Goal: Transaction & Acquisition: Complete application form

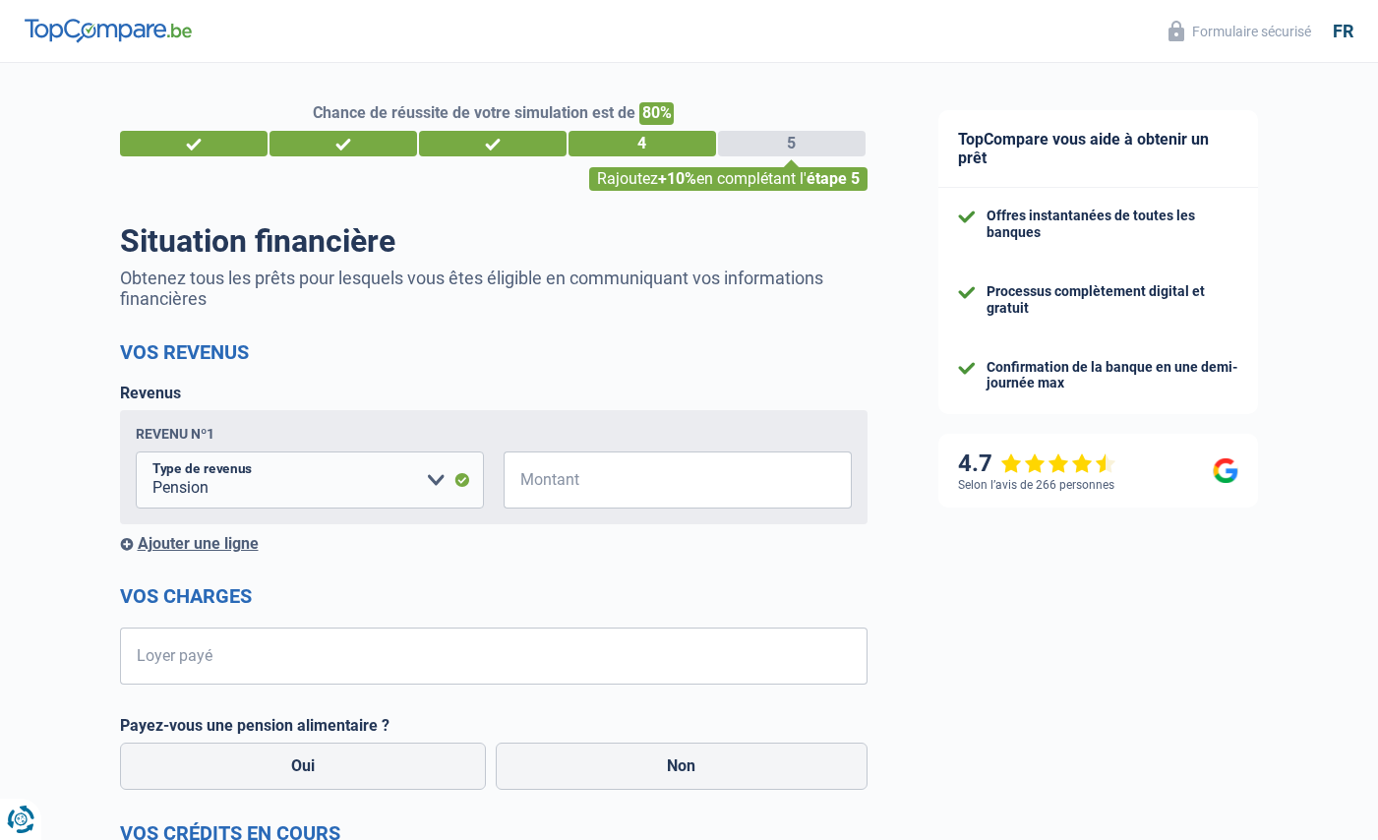
select select "pension"
click at [636, 478] on input "Montant" at bounding box center [690, 480] width 324 height 57
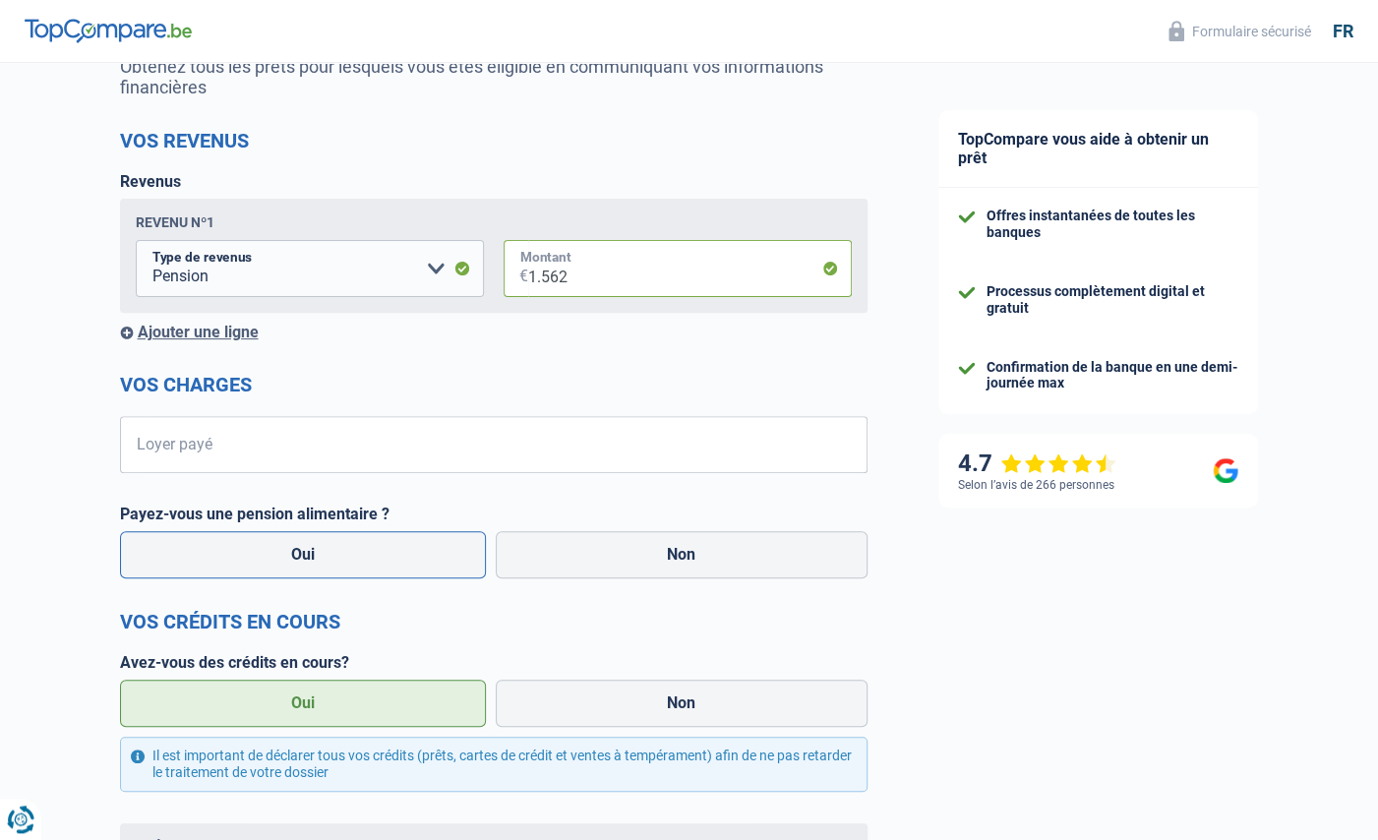
scroll to position [216, 0]
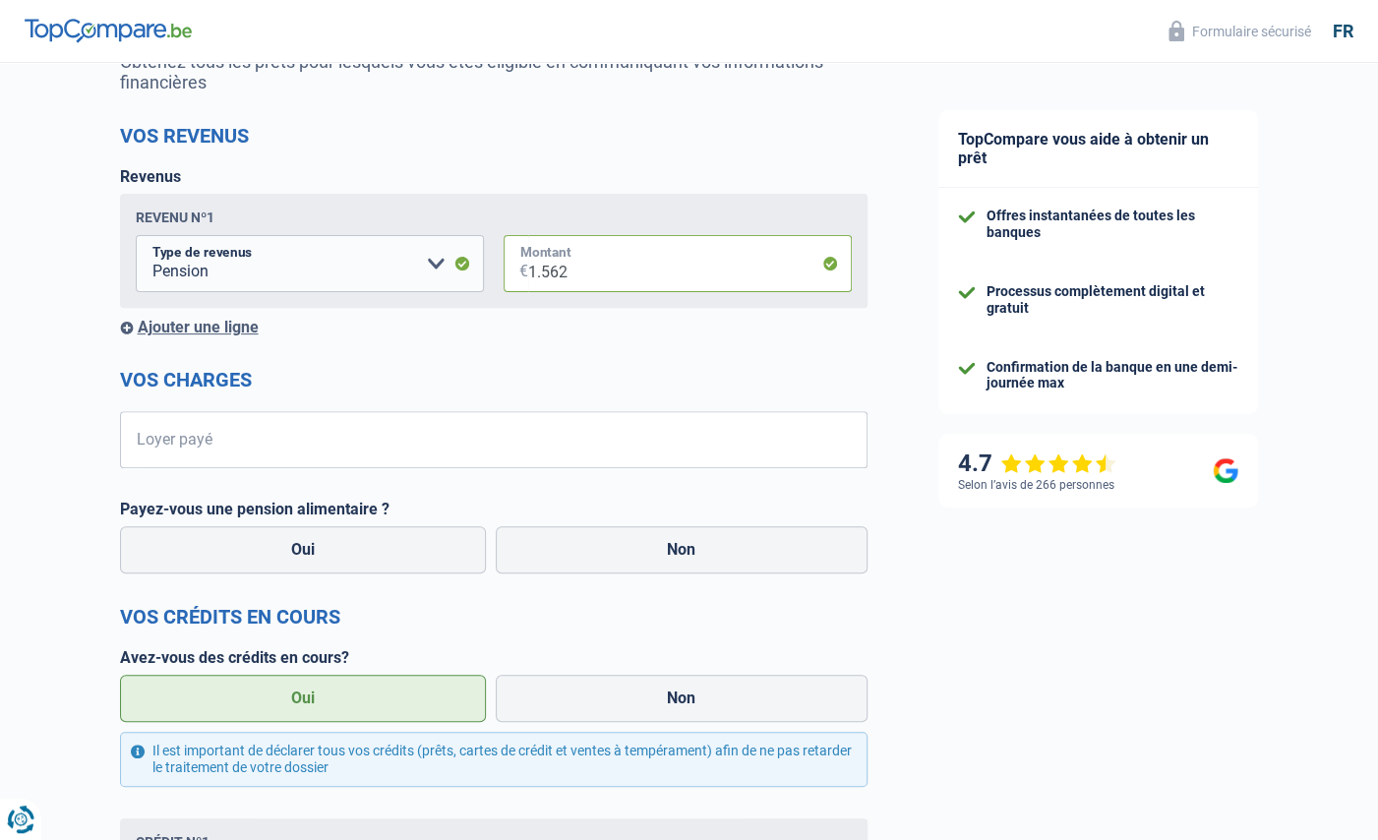
type input "1.562"
click at [224, 442] on input "Loyer payé" at bounding box center [506, 439] width 723 height 57
type input "345"
click at [697, 555] on label "Non" at bounding box center [682, 549] width 372 height 47
click at [697, 555] on input "Non" at bounding box center [682, 549] width 372 height 47
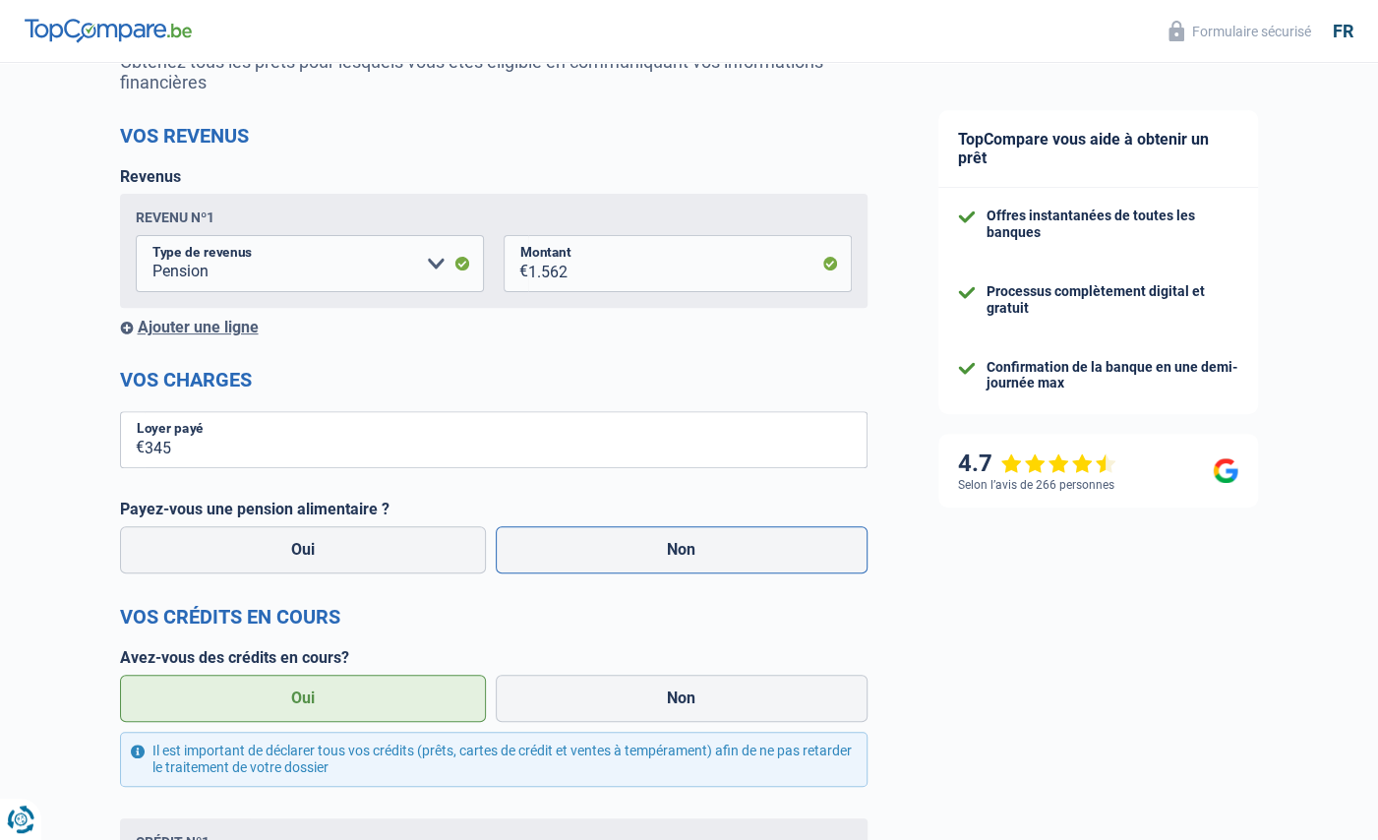
radio input "true"
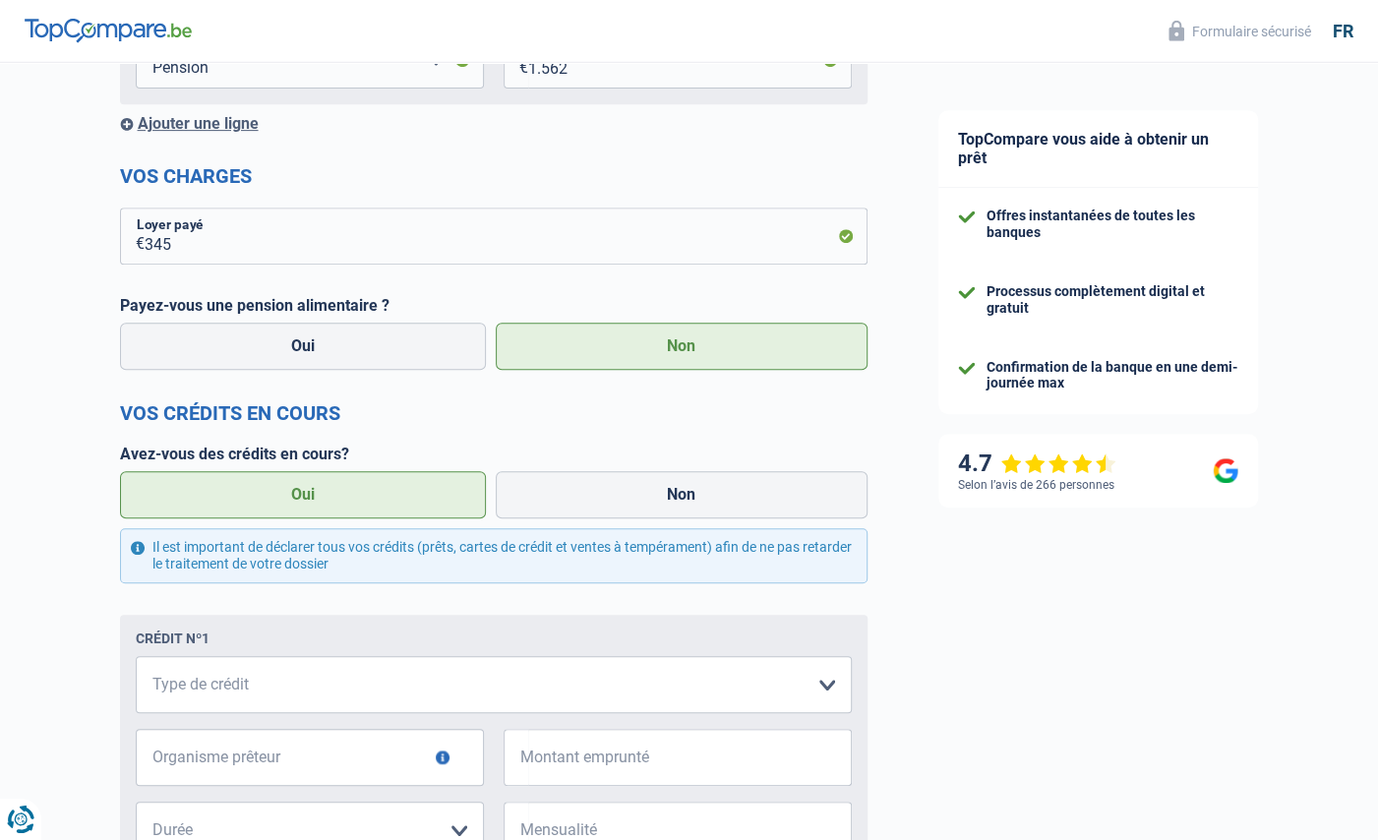
scroll to position [433, 0]
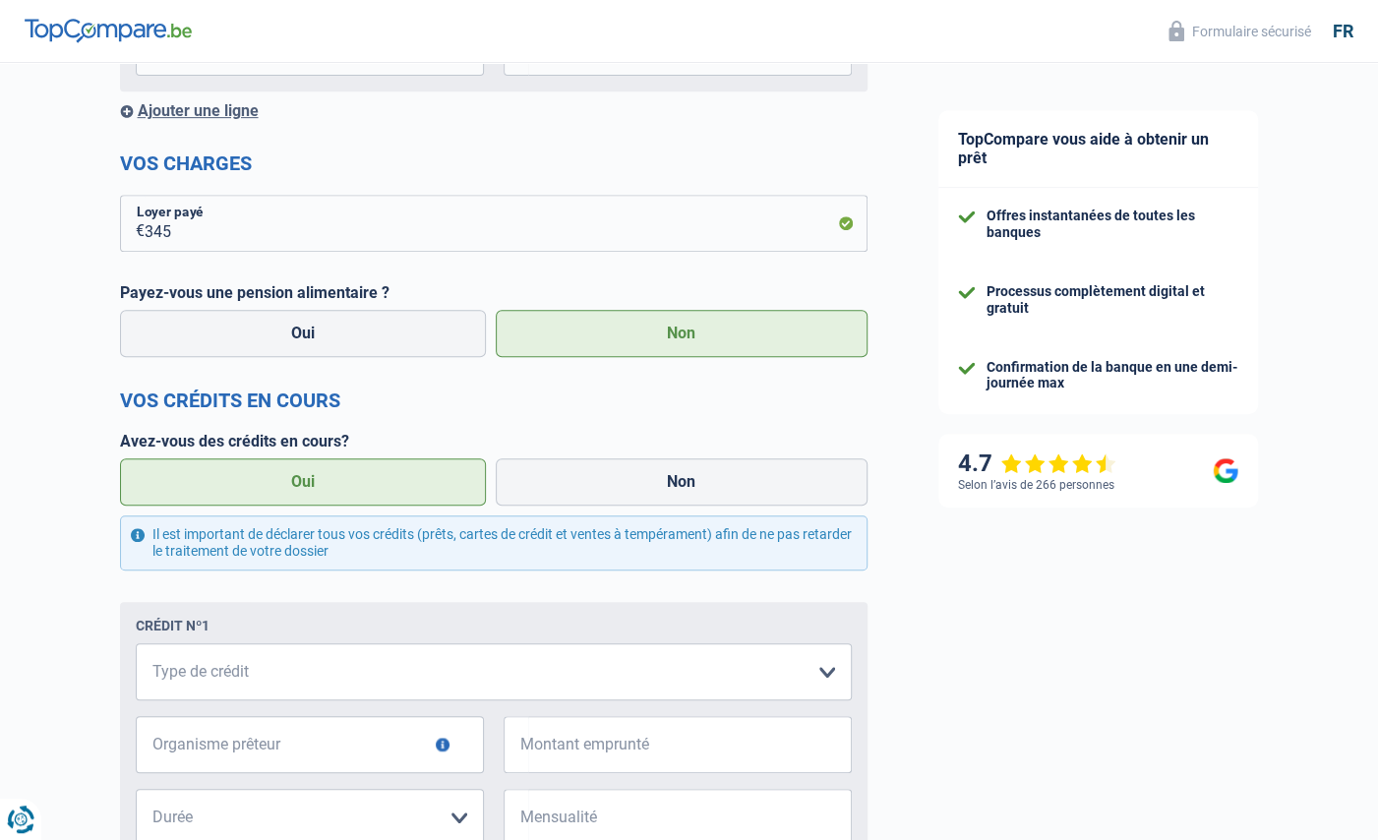
click at [326, 487] on label "Oui" at bounding box center [303, 481] width 367 height 47
click at [326, 487] on input "Oui" at bounding box center [303, 481] width 367 height 47
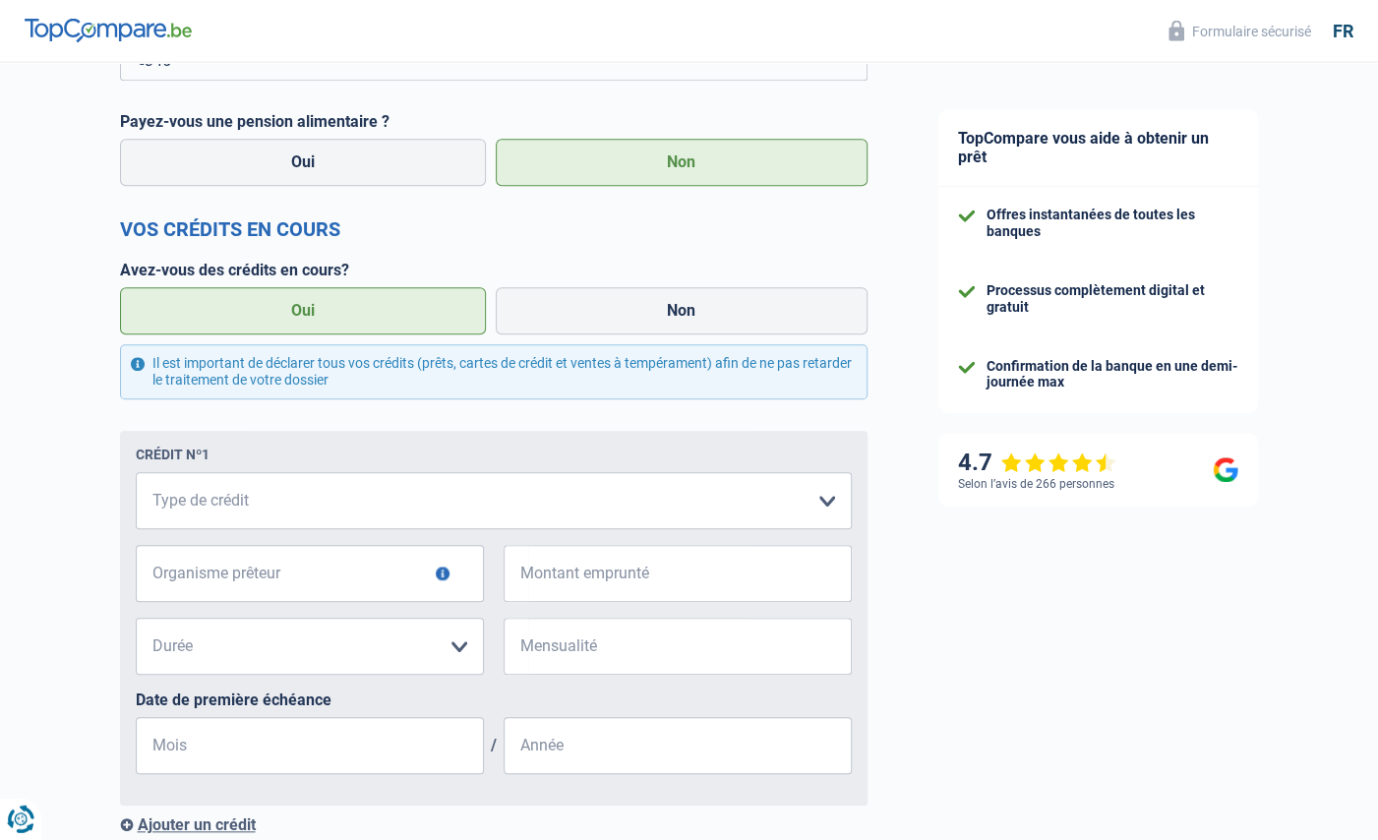
scroll to position [649, 0]
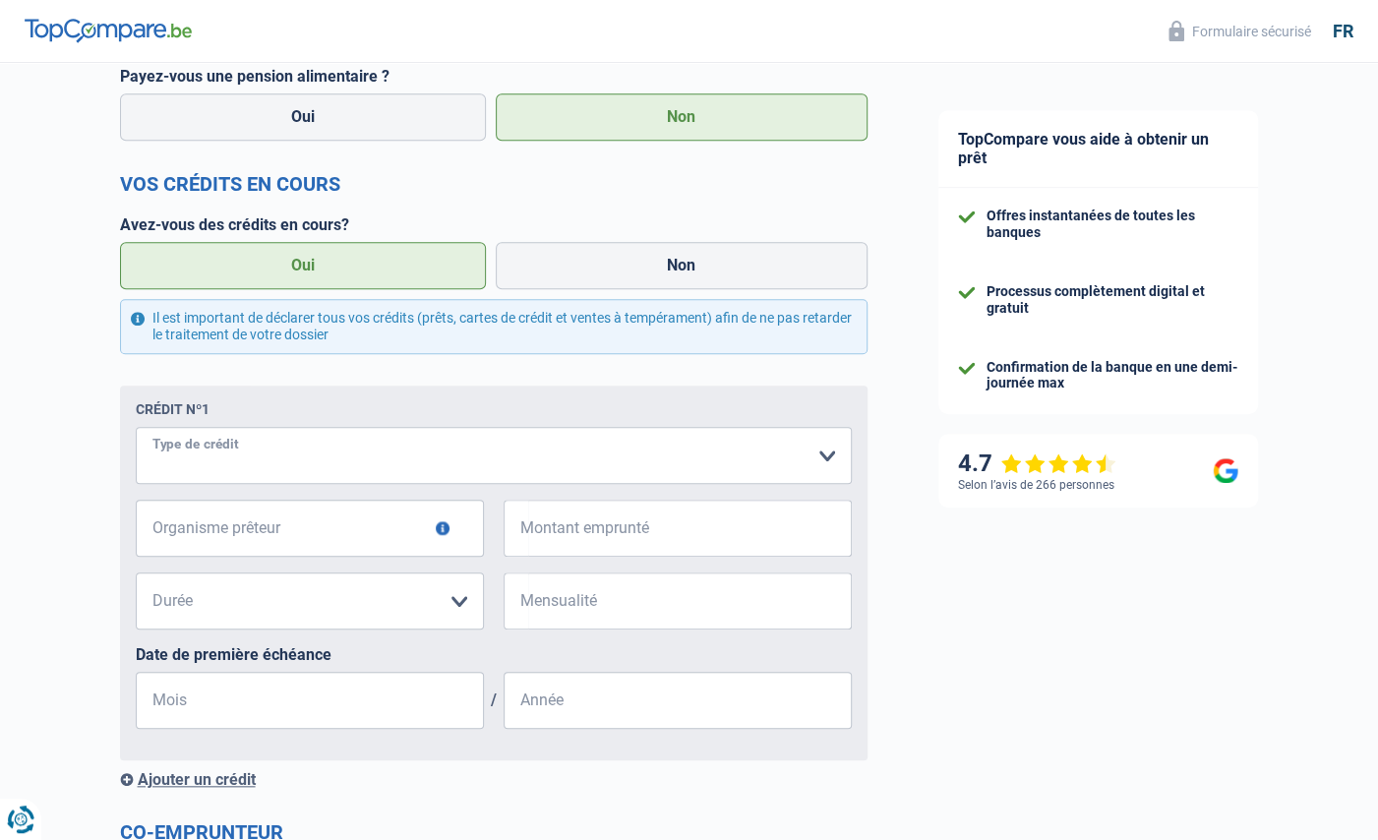
click at [136, 427] on select "Carte ou ouverture de crédit Prêt hypothécaire Vente à tempérament Prêt à tempé…" at bounding box center [494, 455] width 716 height 57
select select "cardOrCredit"
click option "Carte ou ouverture de crédit" at bounding box center [0, 0] width 0 height 0
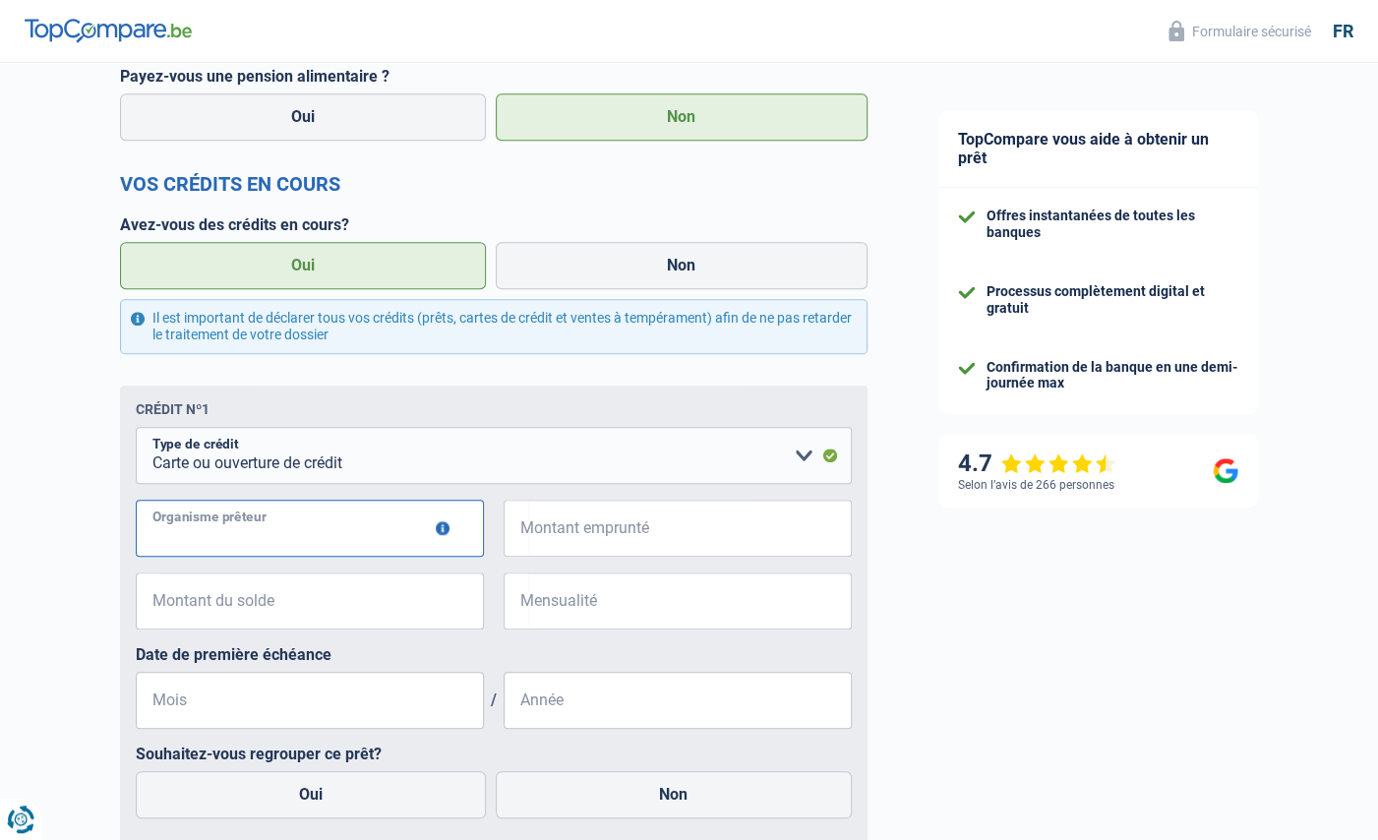
click at [288, 534] on input "Organisme prêteur" at bounding box center [310, 528] width 348 height 57
type input "BUY WAY COFIDIS [PERSON_NAME]"
click at [624, 537] on input "Montant emprunté" at bounding box center [690, 528] width 324 height 57
type input "18.750"
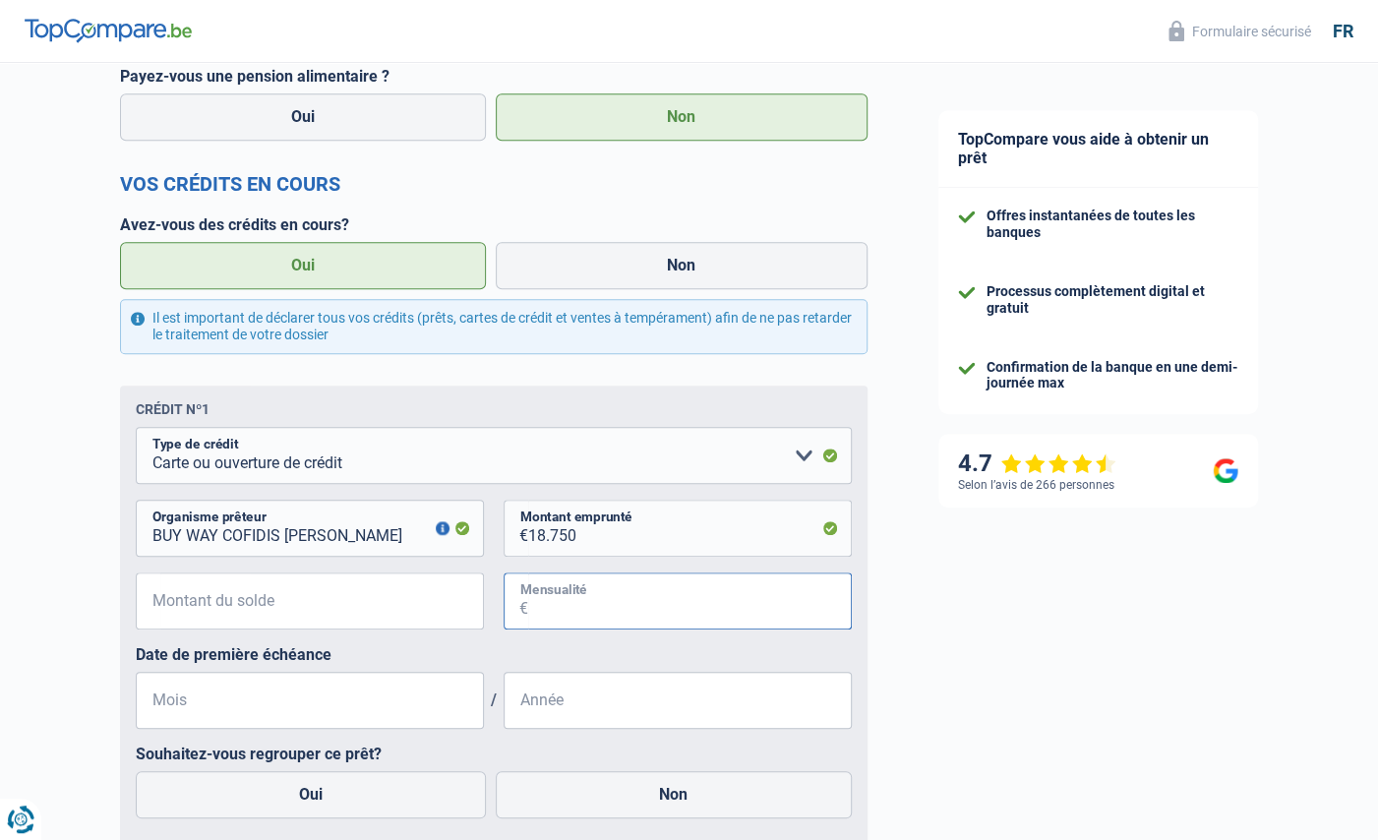
click at [627, 606] on input "Mensualité" at bounding box center [690, 601] width 324 height 57
type input "882"
click at [293, 607] on input "Montant du solde" at bounding box center [322, 601] width 324 height 57
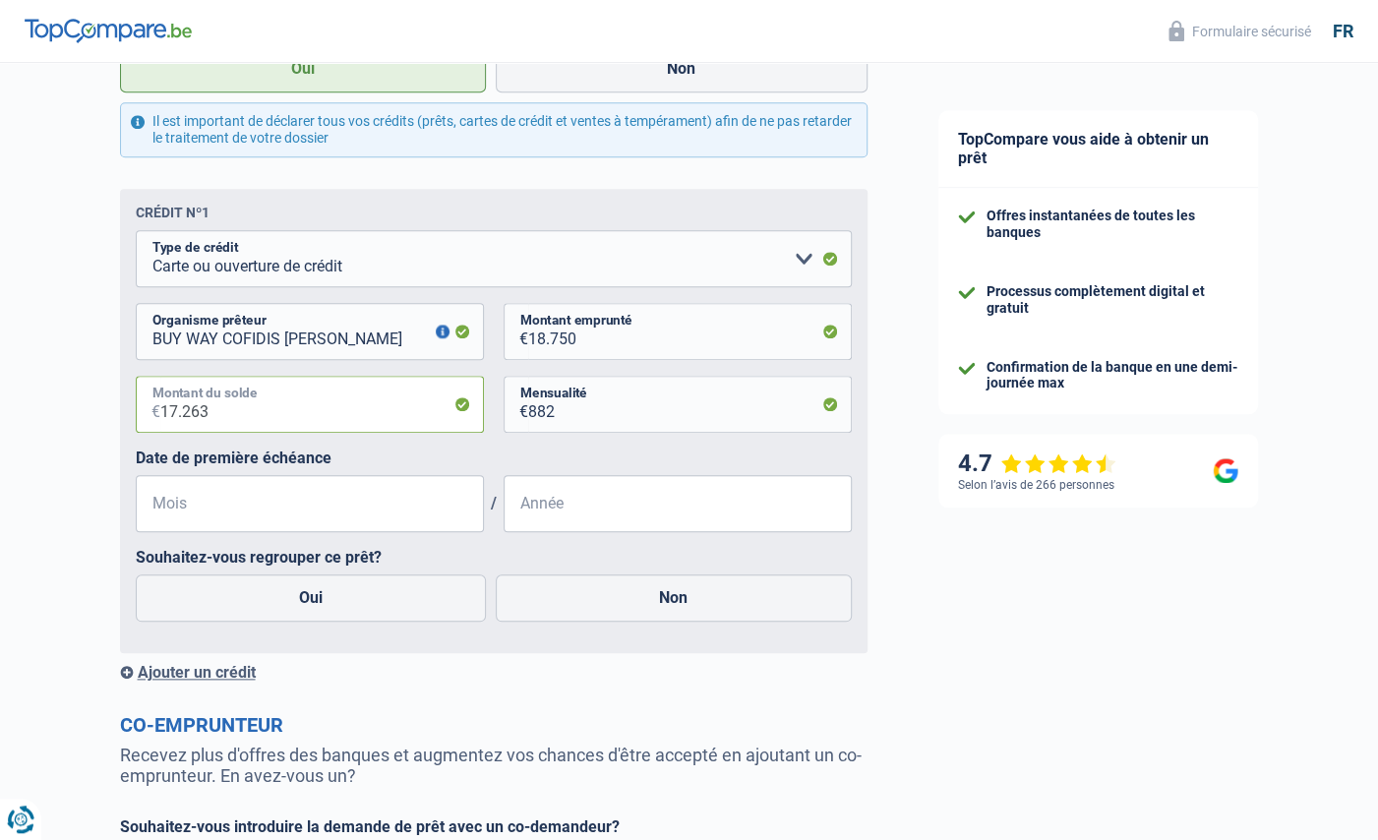
scroll to position [866, 0]
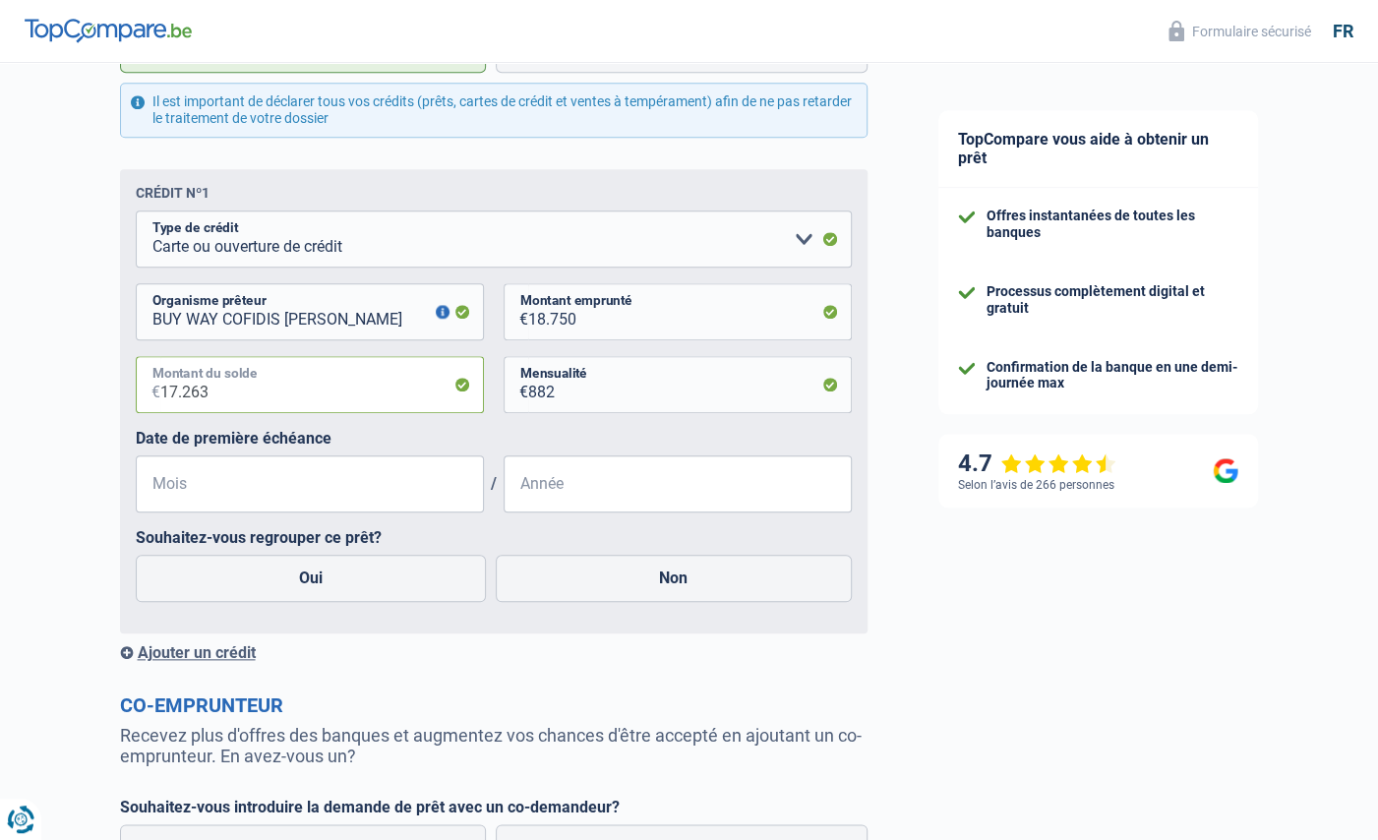
type input "17.263"
click at [195, 490] on input "Mois" at bounding box center [310, 483] width 348 height 57
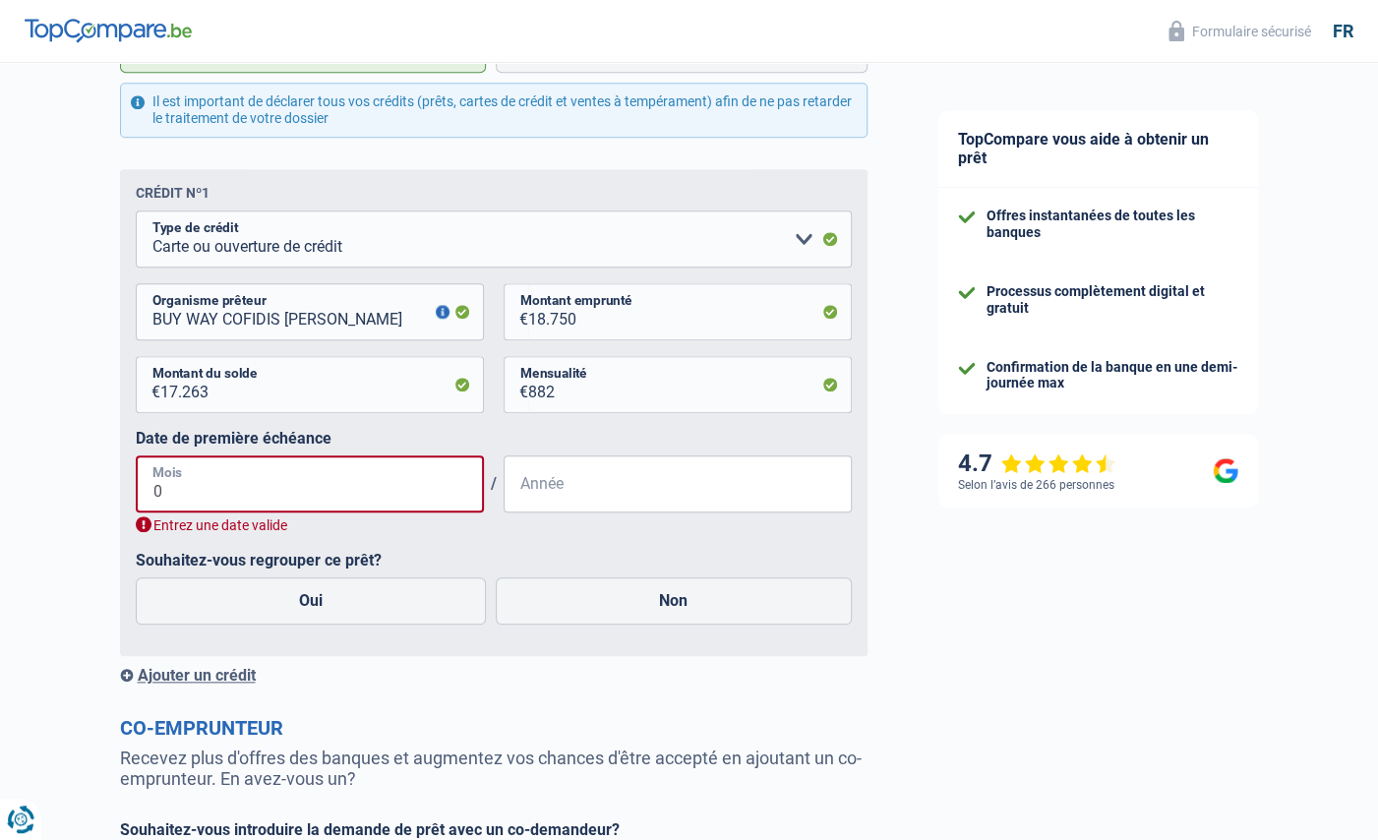
type input "03"
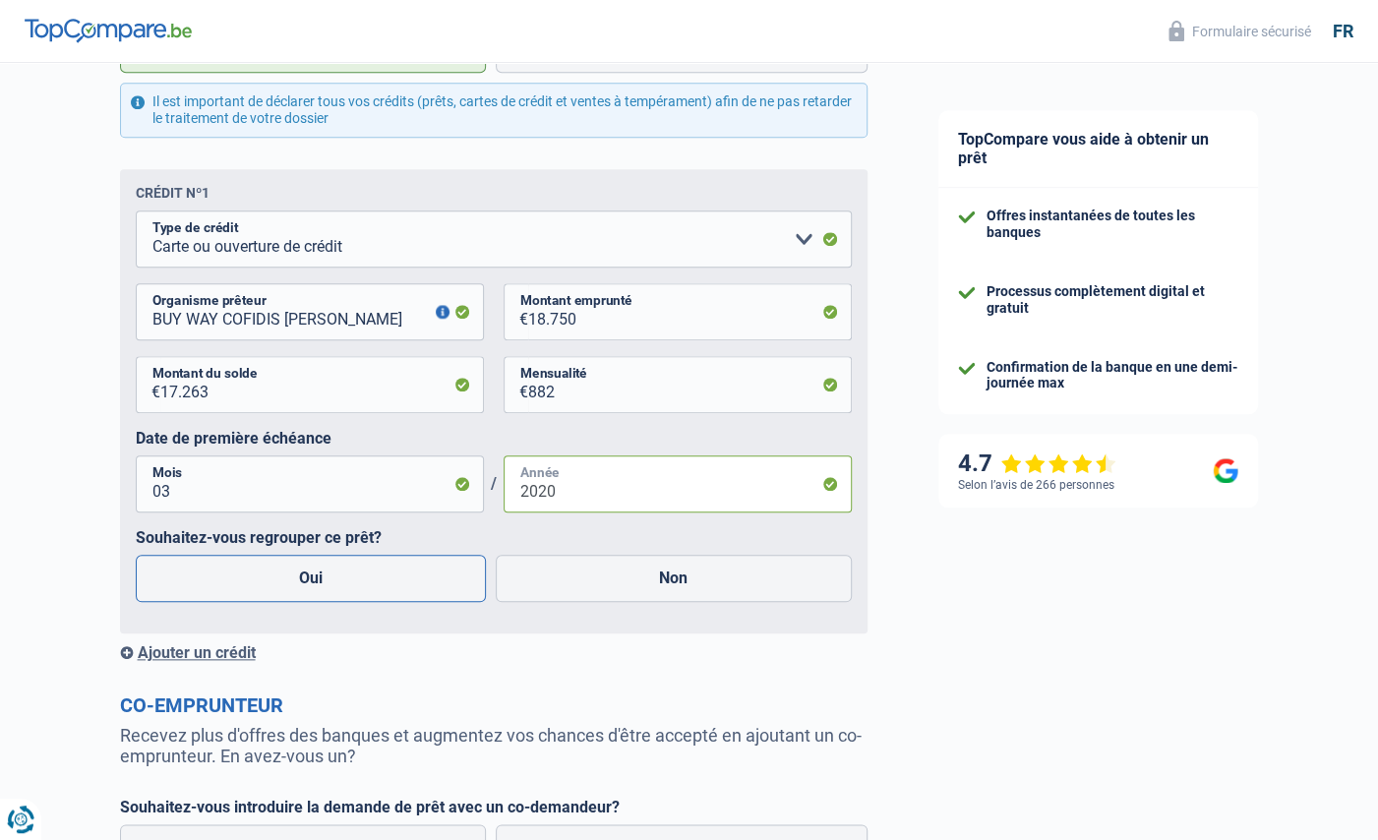
type input "2020"
click at [317, 578] on label "Oui" at bounding box center [311, 578] width 351 height 47
click at [317, 578] on input "Oui" at bounding box center [311, 578] width 351 height 47
radio input "true"
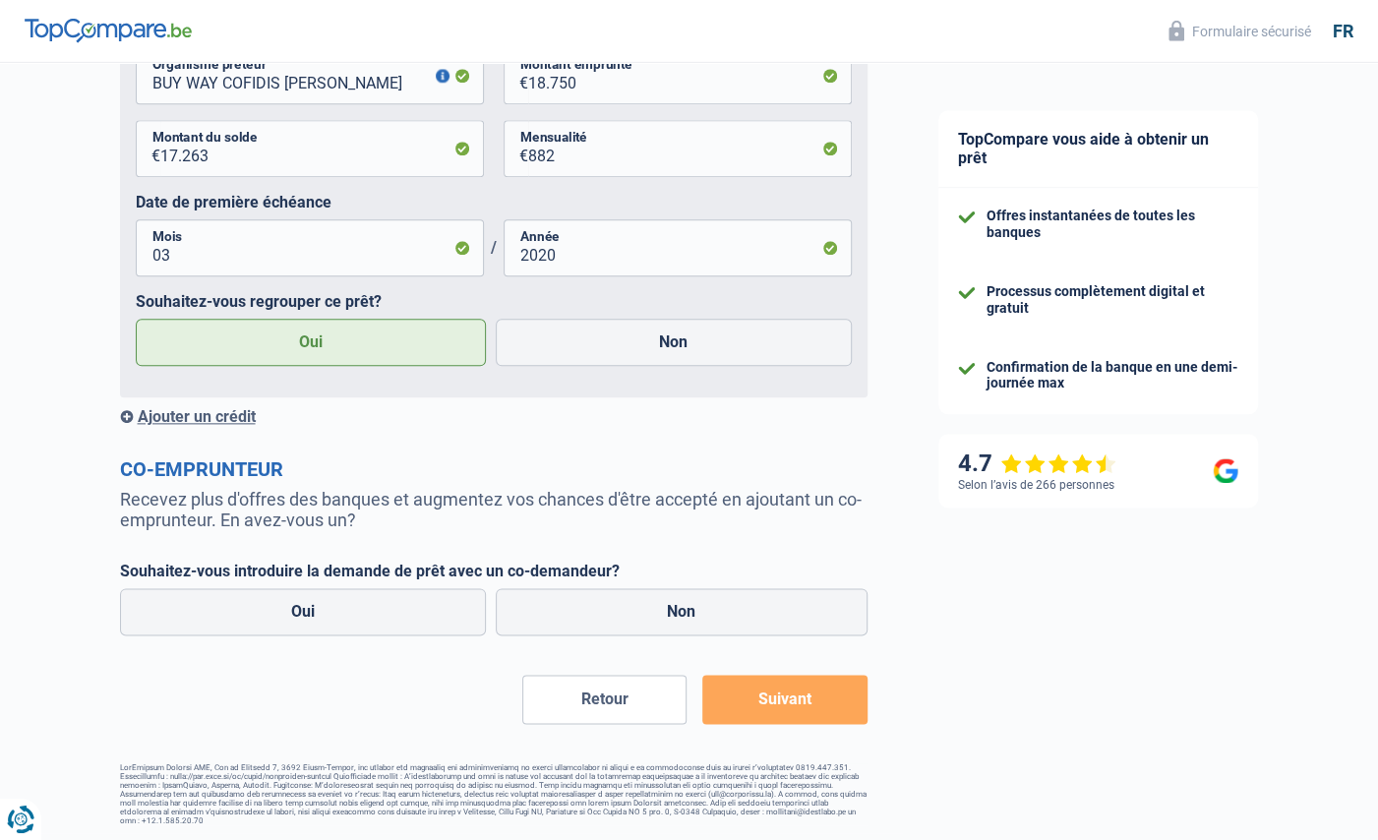
scroll to position [1103, 0]
click at [684, 612] on label "Non" at bounding box center [682, 610] width 372 height 47
click at [684, 612] on input "Non" at bounding box center [682, 610] width 372 height 47
radio input "true"
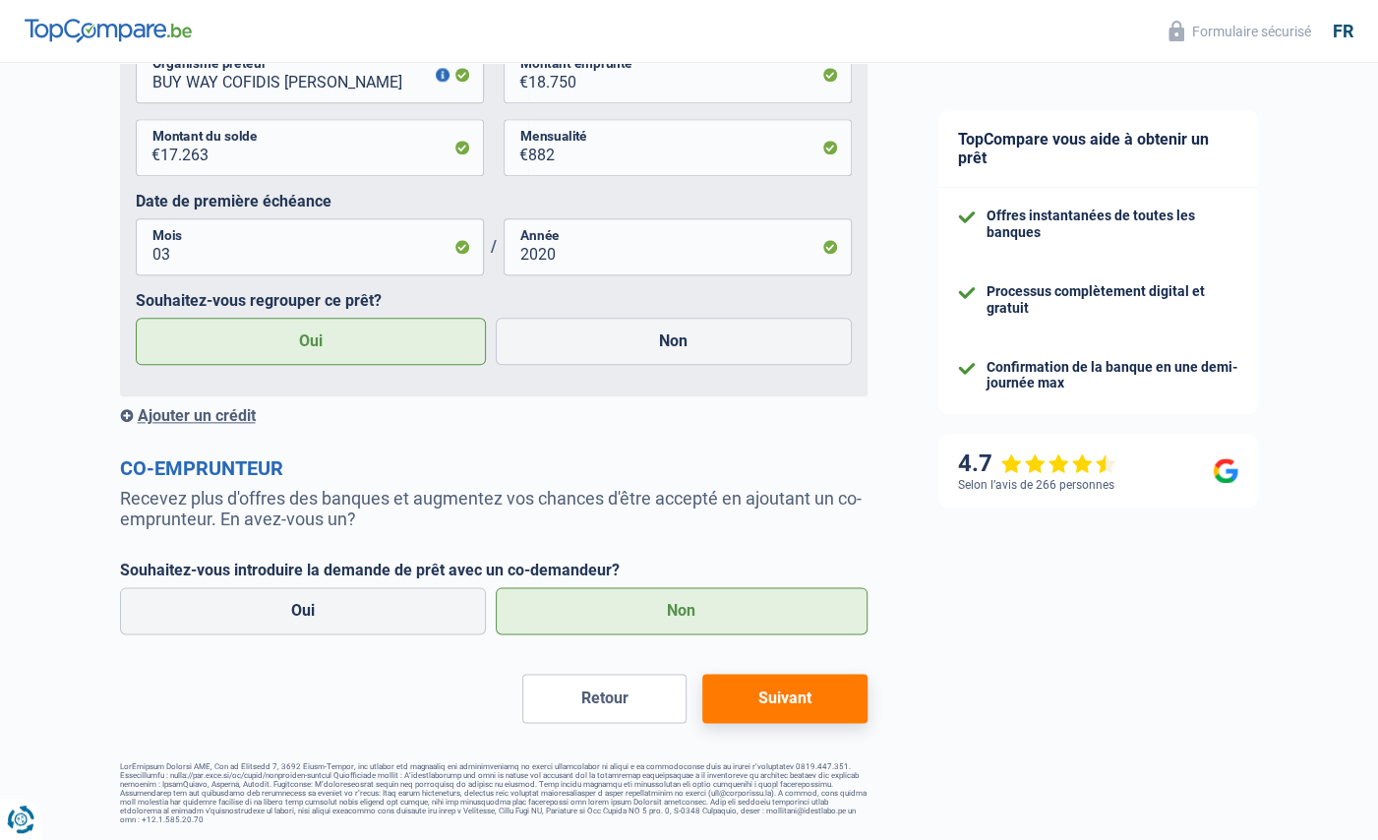
click at [796, 698] on button "Suivant" at bounding box center [784, 698] width 164 height 49
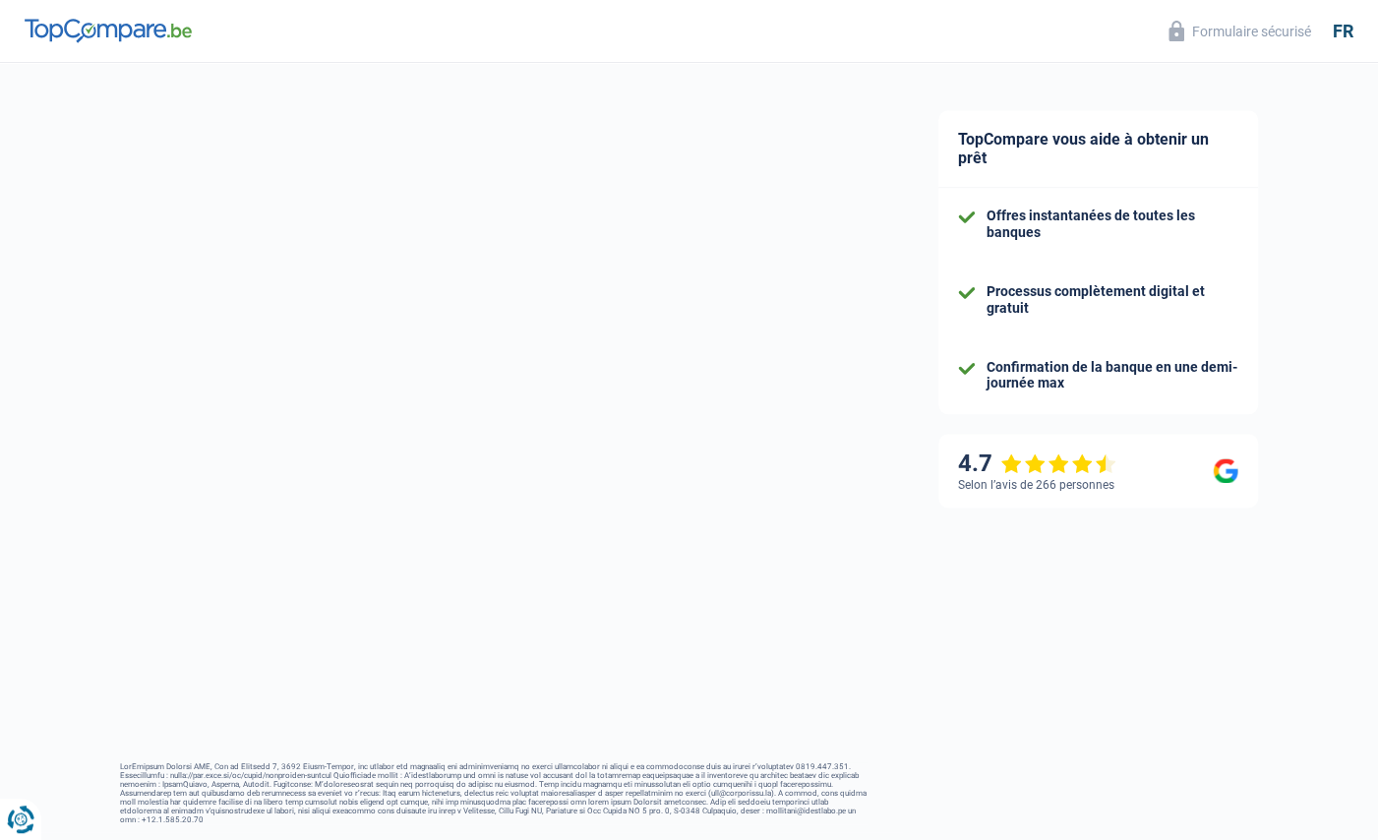
select select "refinancing"
select select "84"
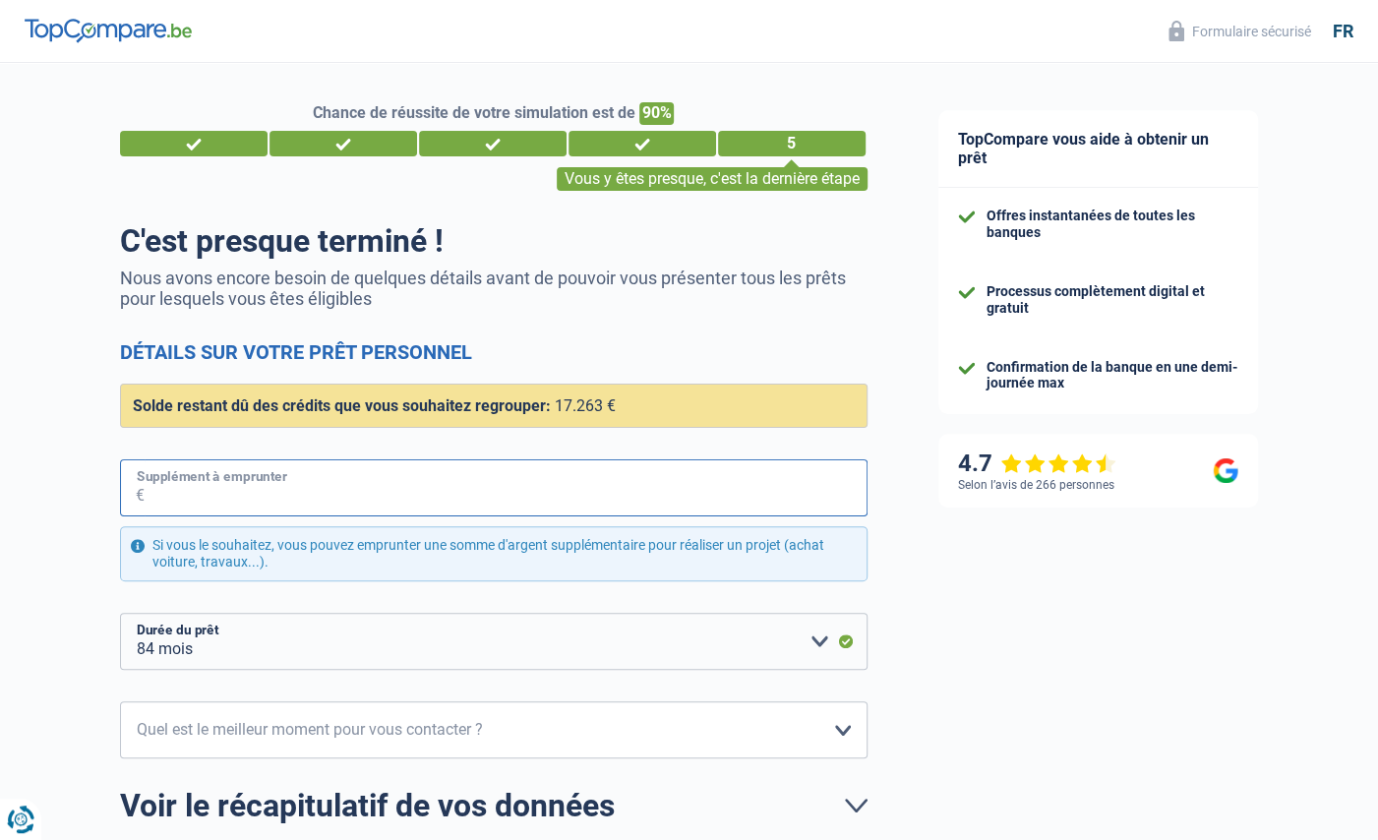
click at [247, 493] on input "Supplément à emprunter" at bounding box center [506, 487] width 723 height 57
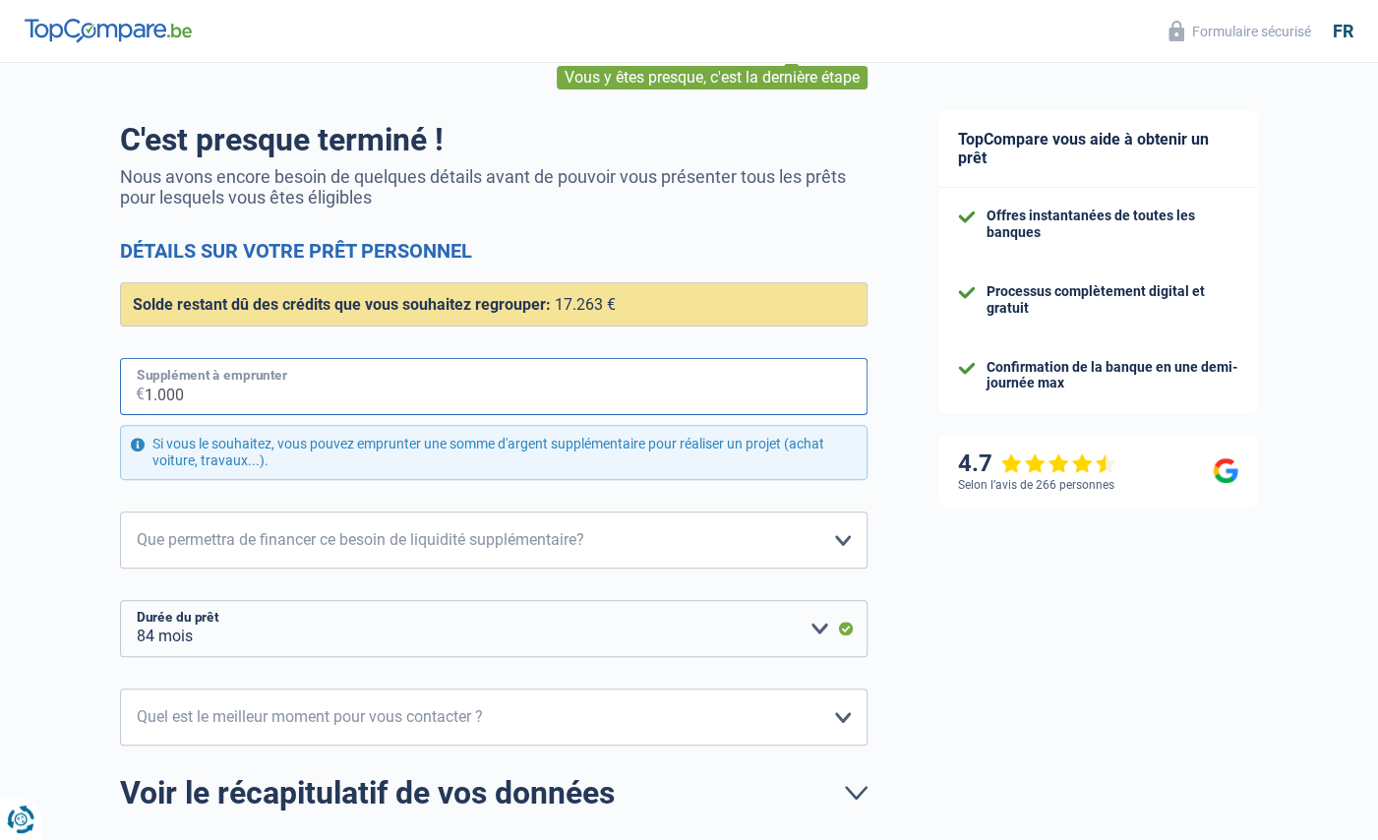
scroll to position [108, 0]
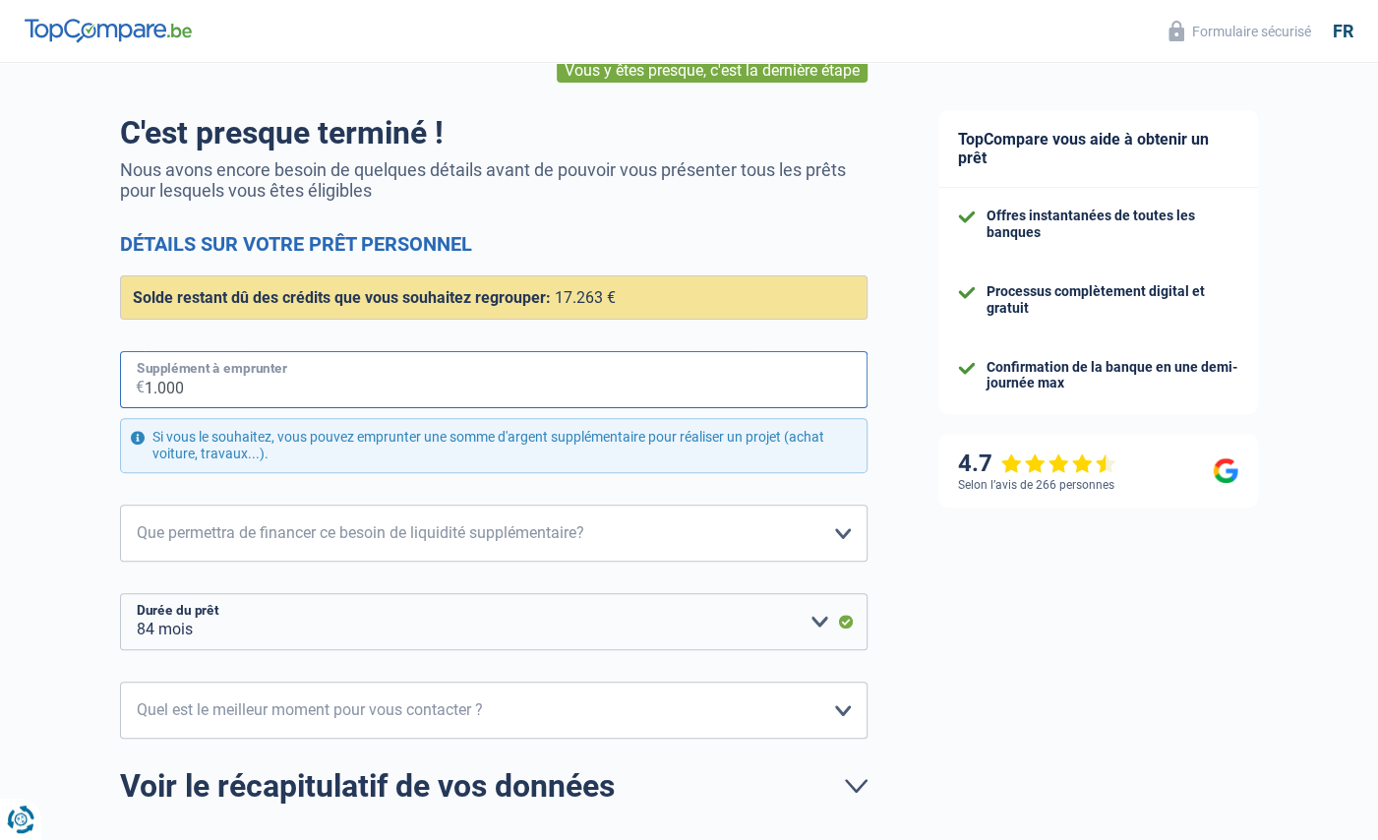
type input "1.000"
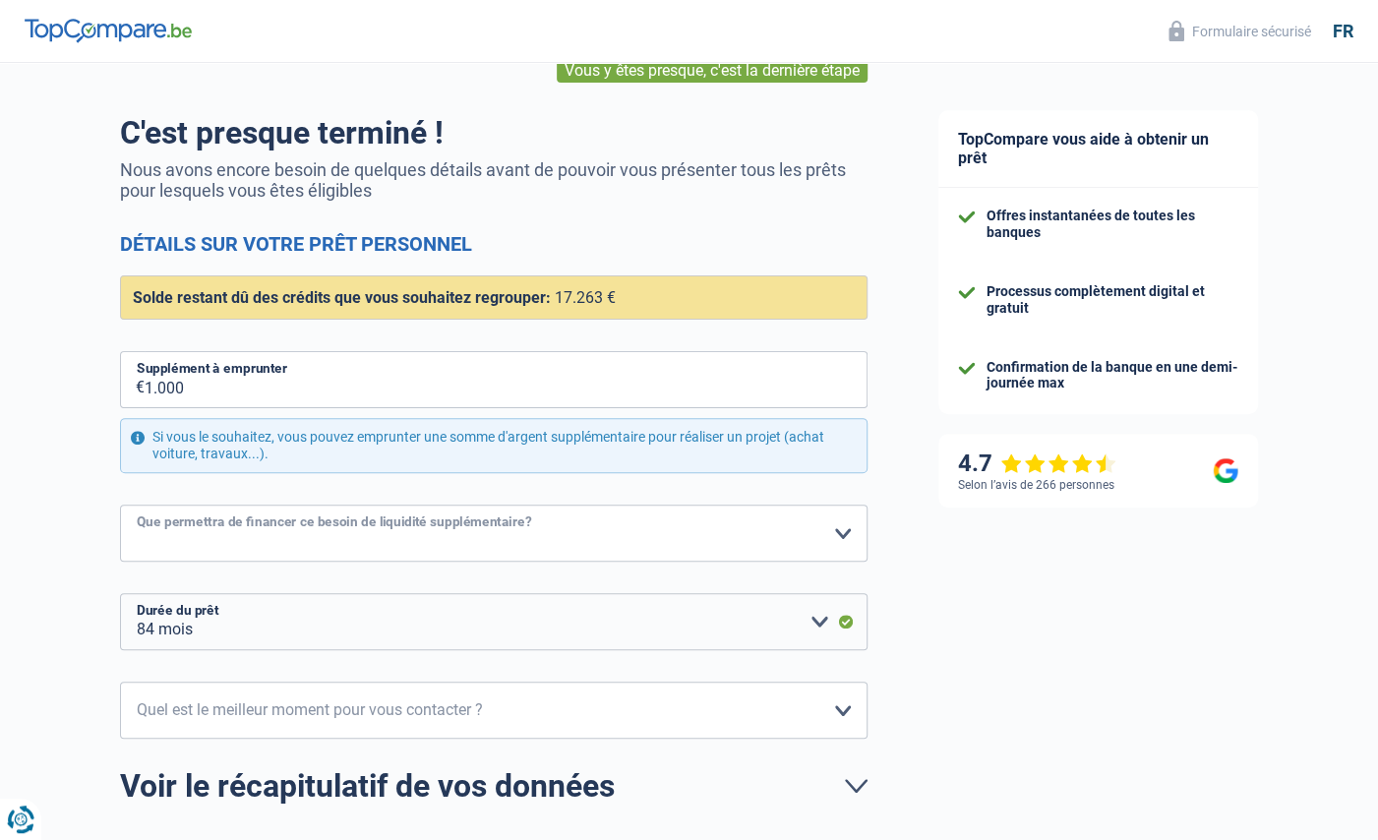
click at [120, 505] on select "Confort maison: meubles, textile, peinture, électroménager, outillage non-profe…" at bounding box center [494, 533] width 748 height 57
select select "other"
click option "Autre" at bounding box center [0, 0] width 0 height 0
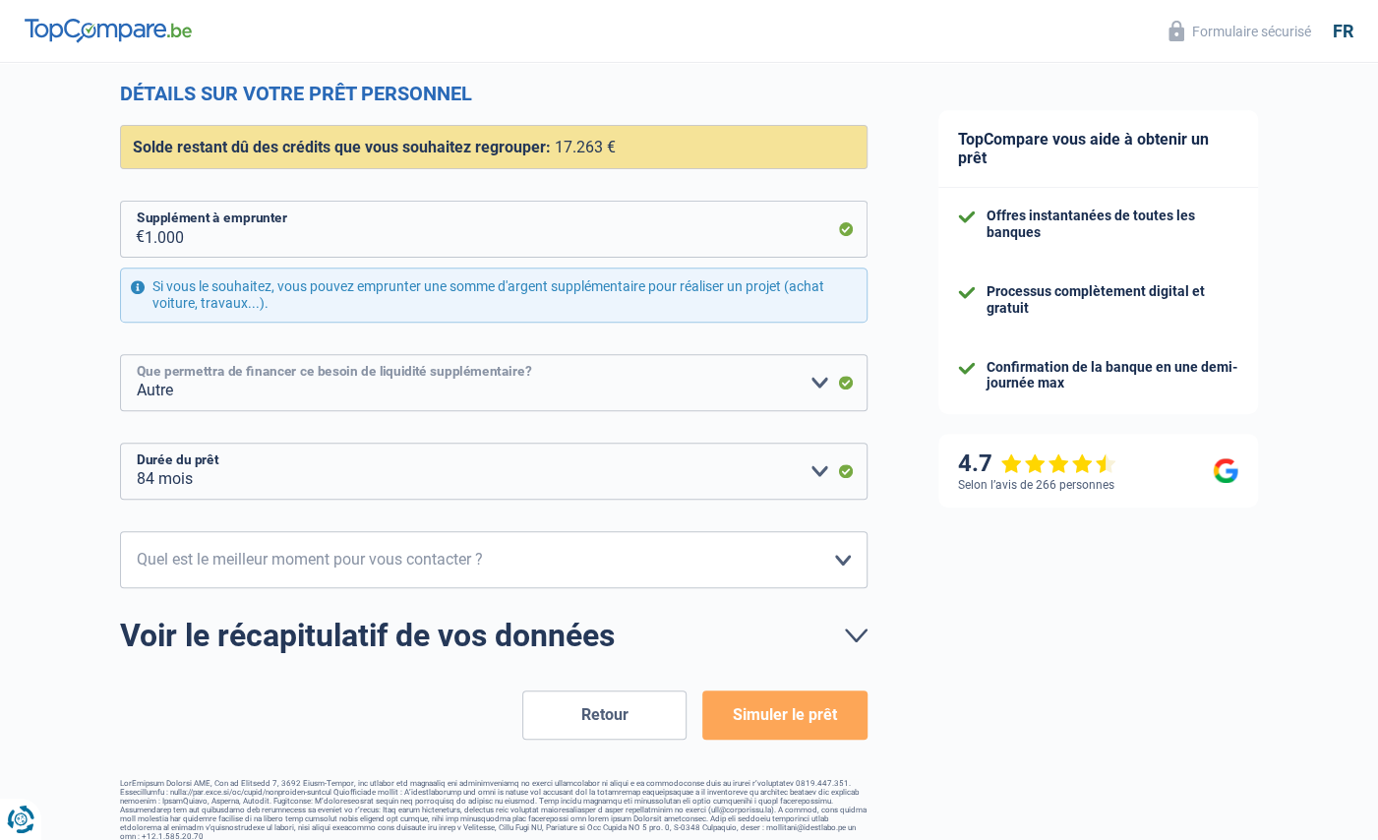
scroll to position [269, 0]
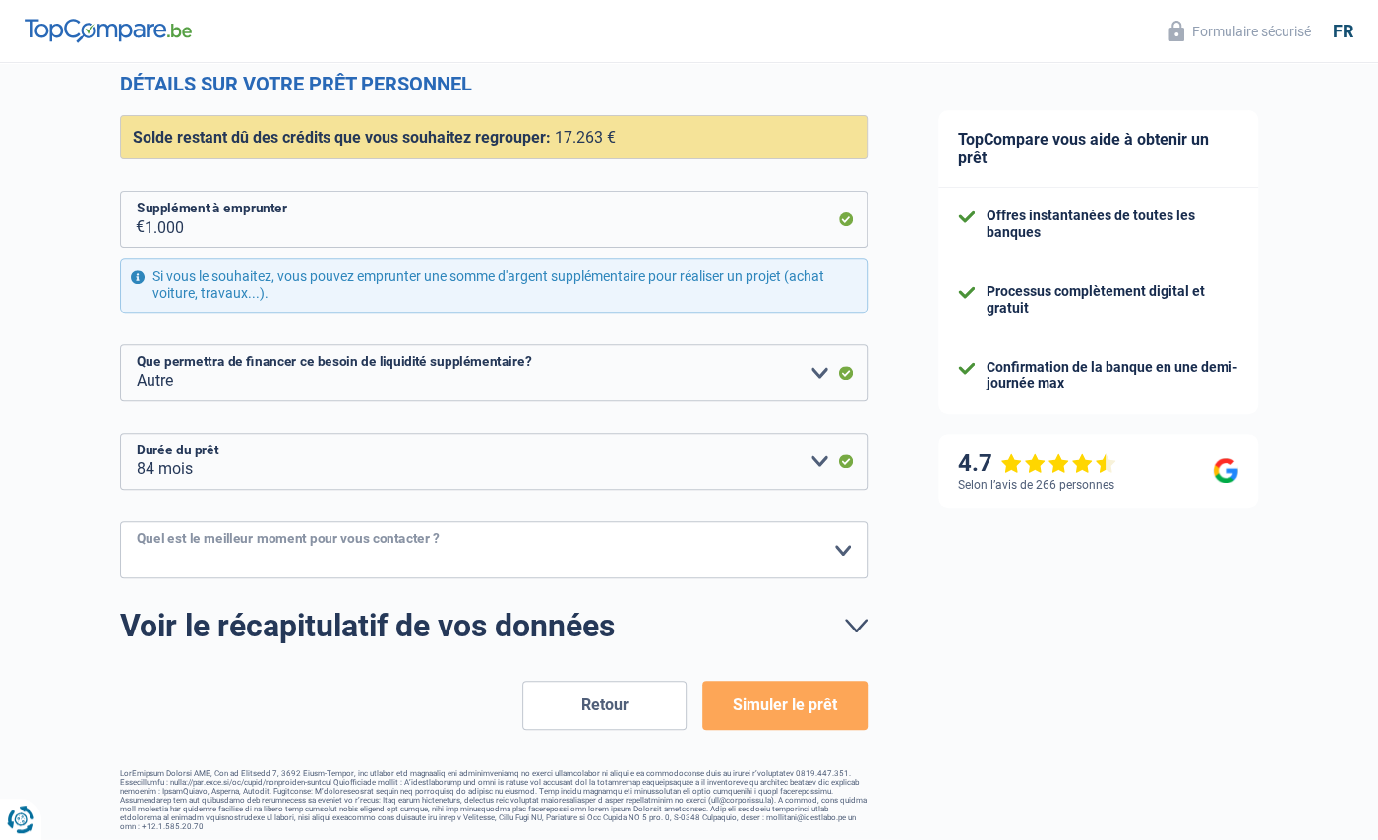
click at [120, 521] on select "10h-12h 12h-14h 14h-16h 16h-18h Veuillez sélectionner une option" at bounding box center [494, 549] width 748 height 57
select select "10-12"
click option "10h-12h" at bounding box center [0, 0] width 0 height 0
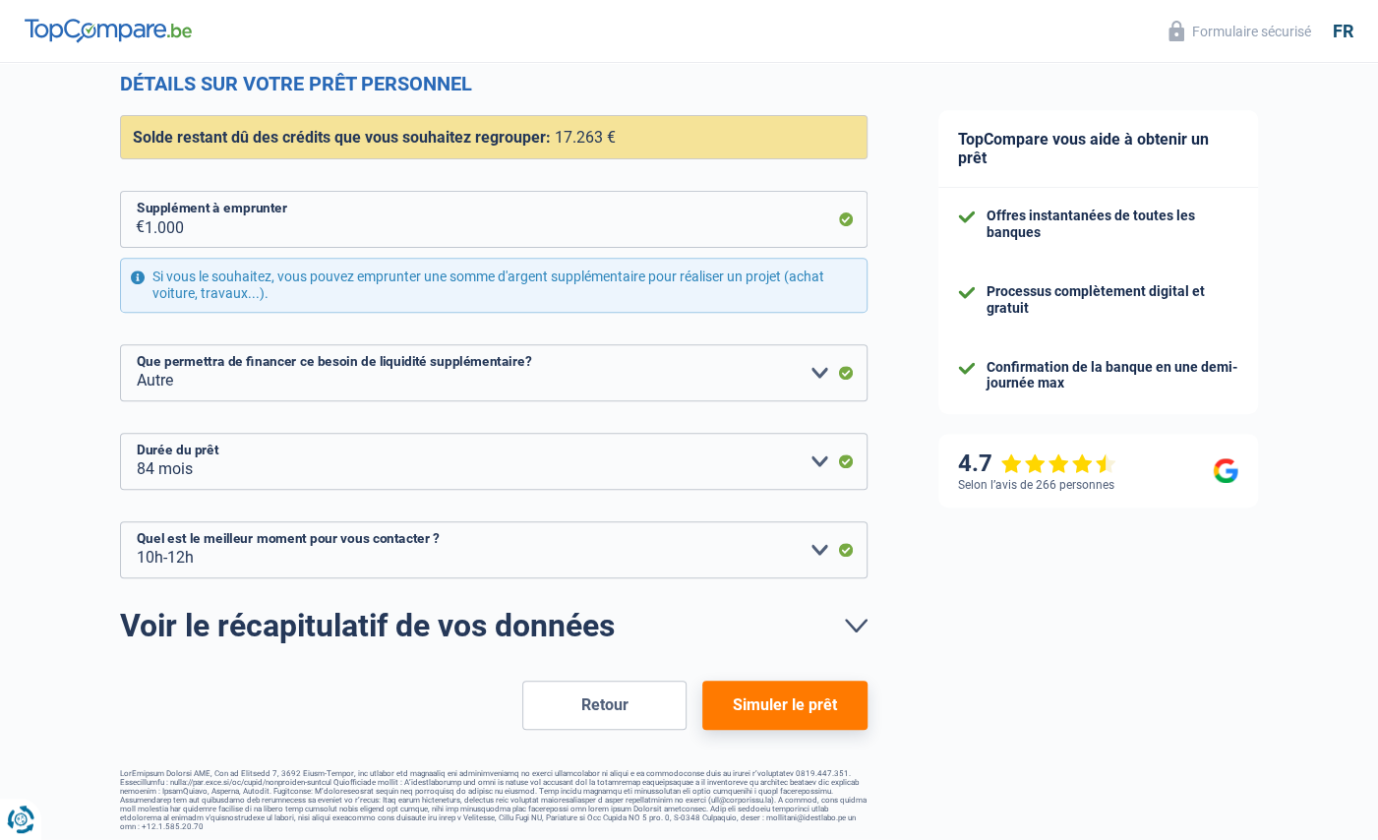
click at [771, 696] on button "Simuler le prêt" at bounding box center [784, 705] width 164 height 49
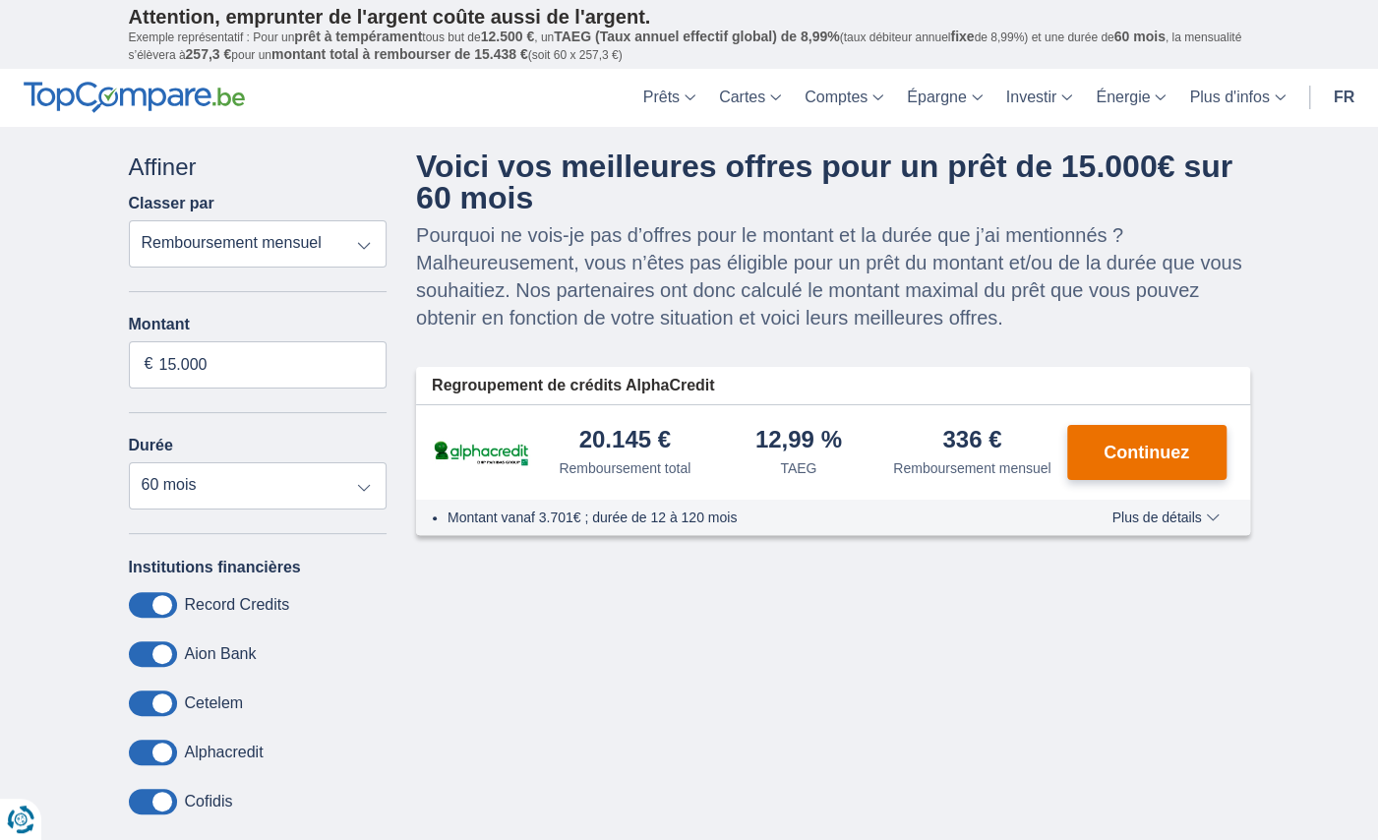
click at [1145, 450] on span "Continuez" at bounding box center [1147, 453] width 86 height 18
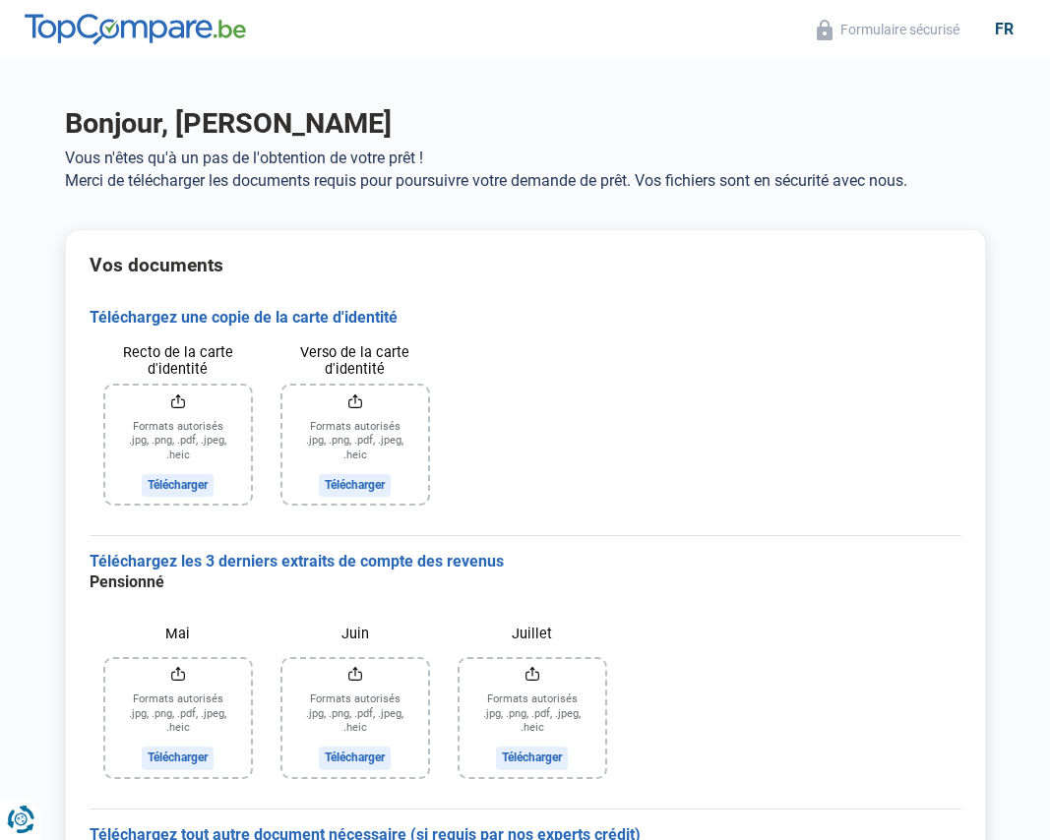
click at [180, 479] on input "Recto de la carte d'identité" at bounding box center [178, 445] width 146 height 118
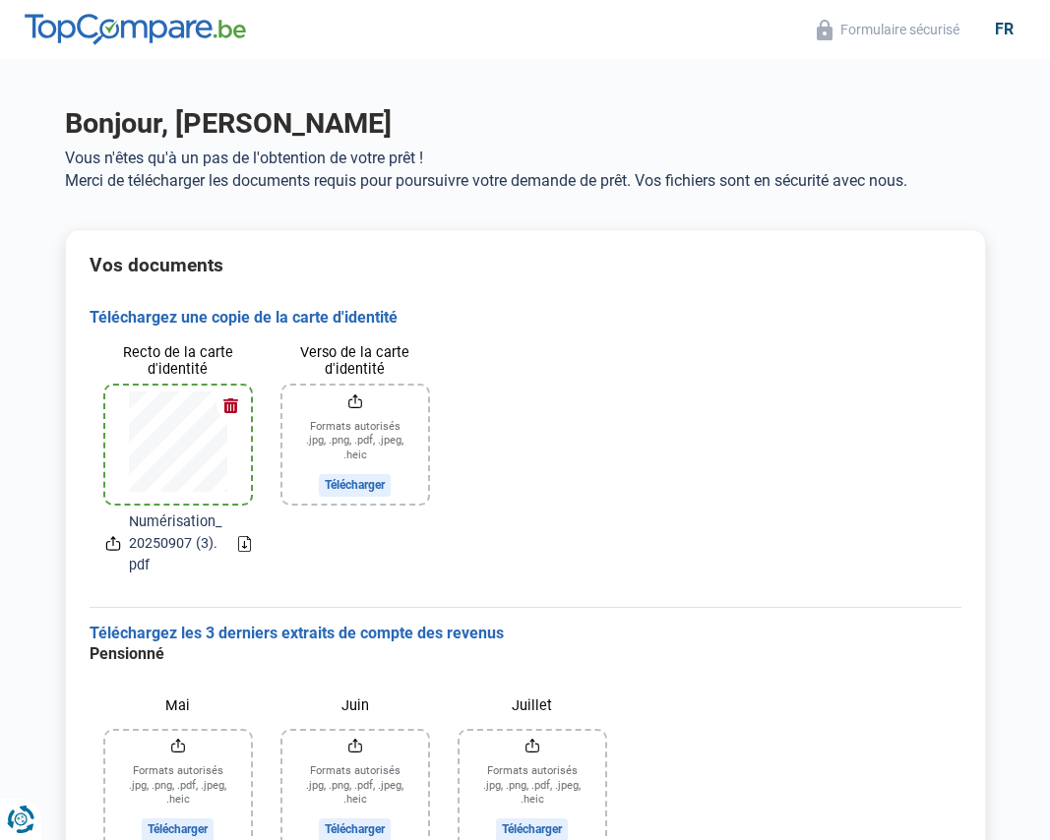
click at [364, 476] on input "Verso de la carte d'identité" at bounding box center [355, 445] width 146 height 118
click at [353, 482] on input "Verso de la carte d'identité" at bounding box center [355, 445] width 146 height 118
type input "C:\fakepath\Numérisation_20250907 (3).pdf"
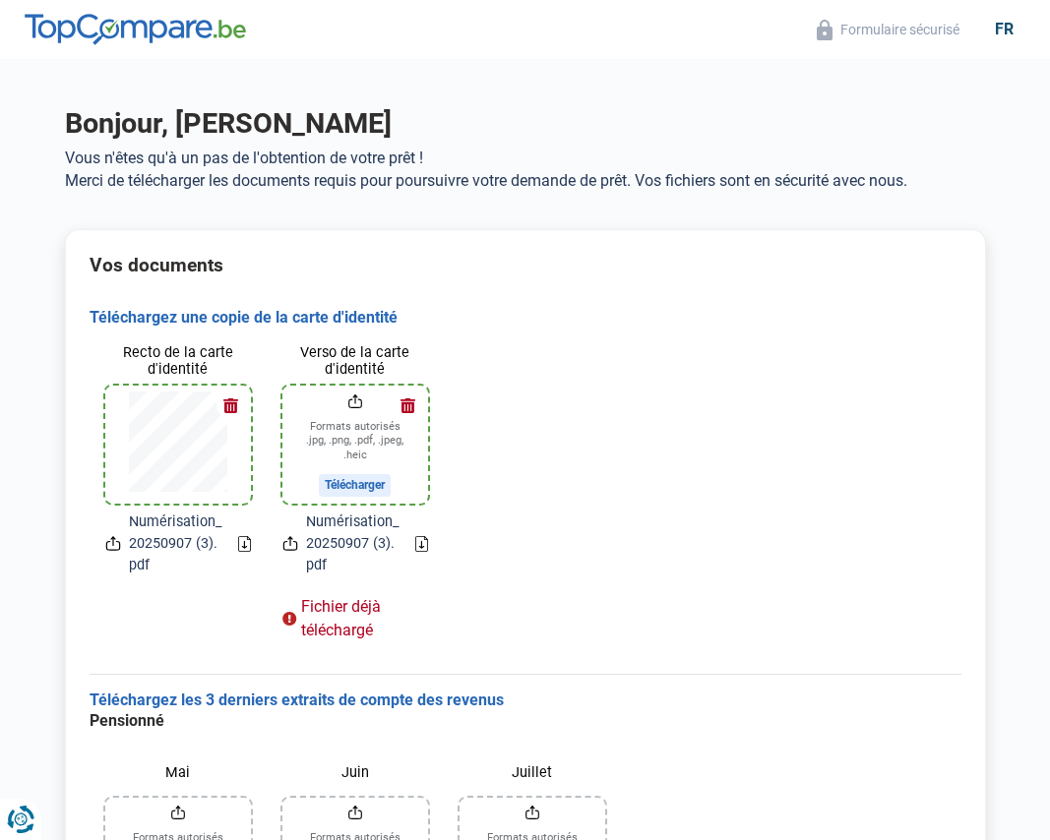
click at [362, 478] on input "Verso de la carte d'identité" at bounding box center [355, 445] width 146 height 118
